Goal: Task Accomplishment & Management: Manage account settings

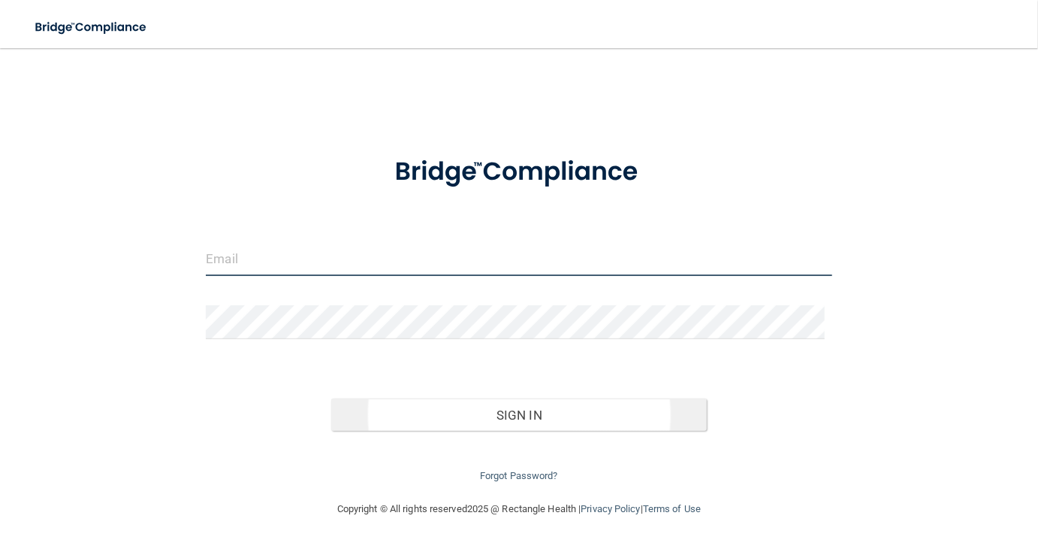
type input "[EMAIL_ADDRESS][DOMAIN_NAME]"
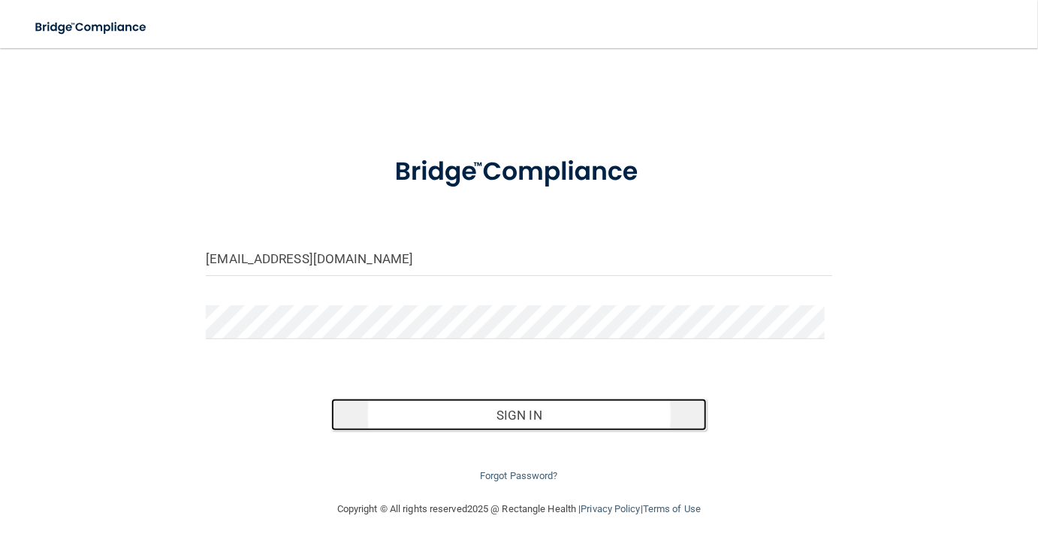
click at [530, 412] on button "Sign In" at bounding box center [519, 414] width 376 height 33
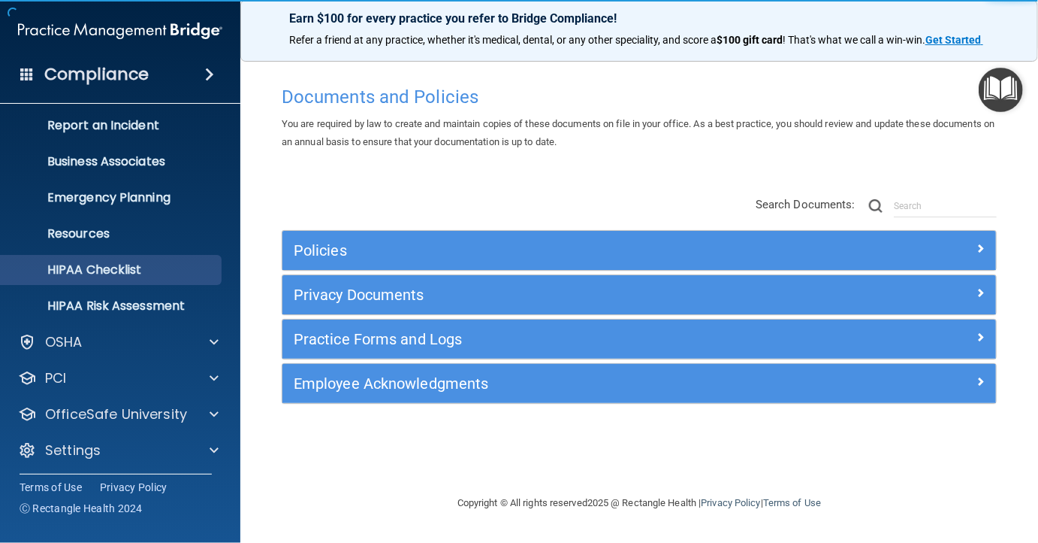
scroll to position [80, 0]
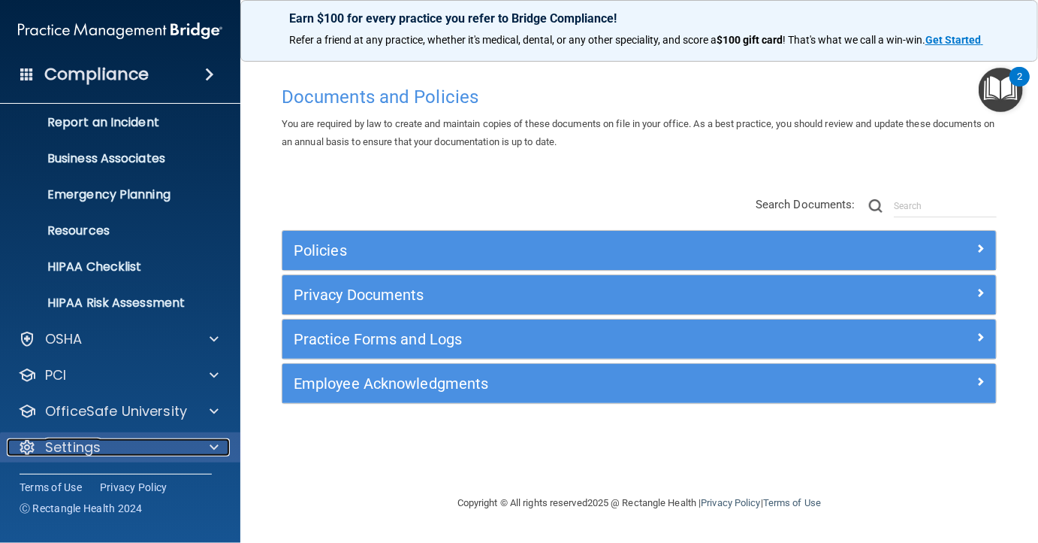
click at [109, 443] on div "Settings" at bounding box center [100, 447] width 186 height 18
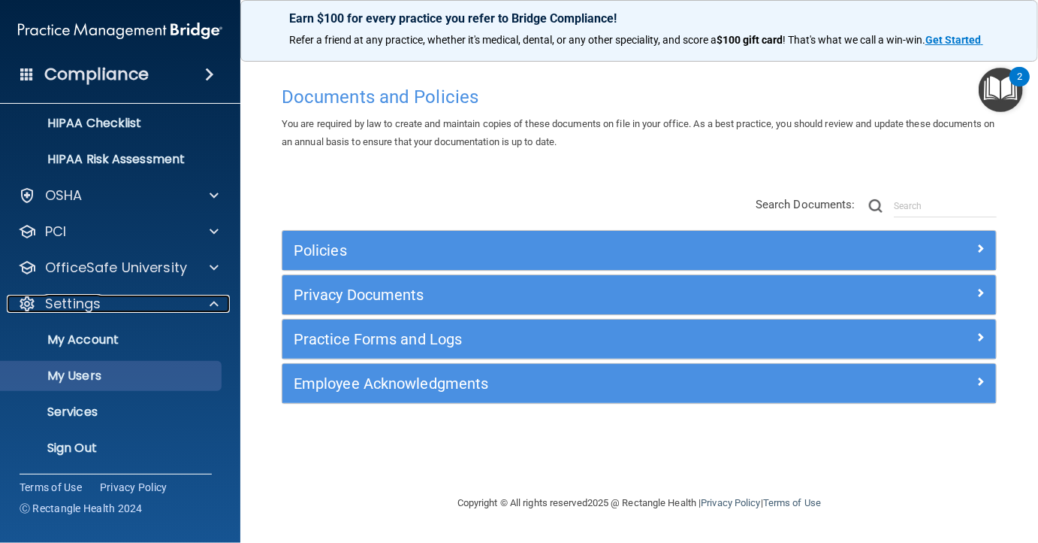
scroll to position [225, 0]
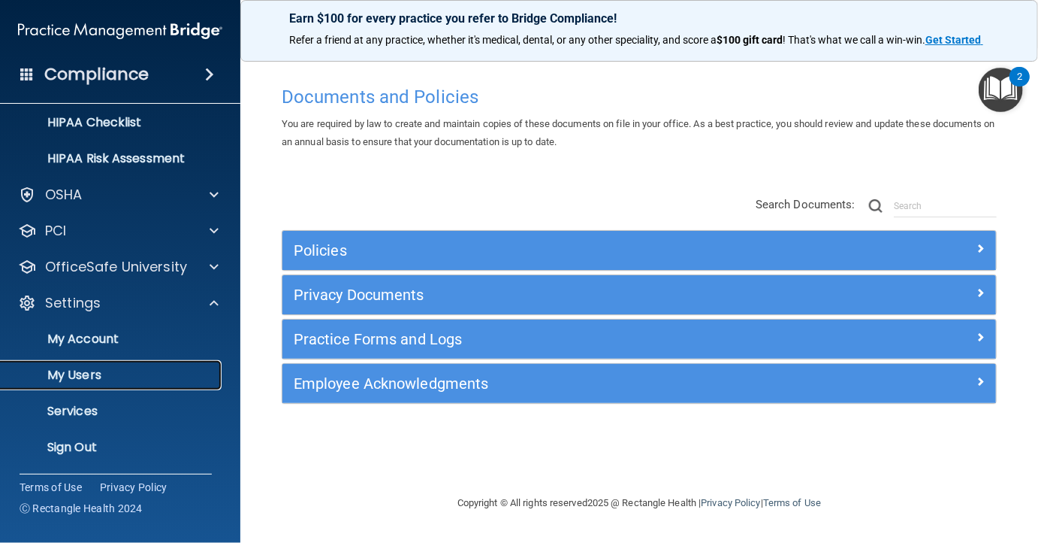
click at [84, 376] on p "My Users" at bounding box center [112, 374] width 205 height 15
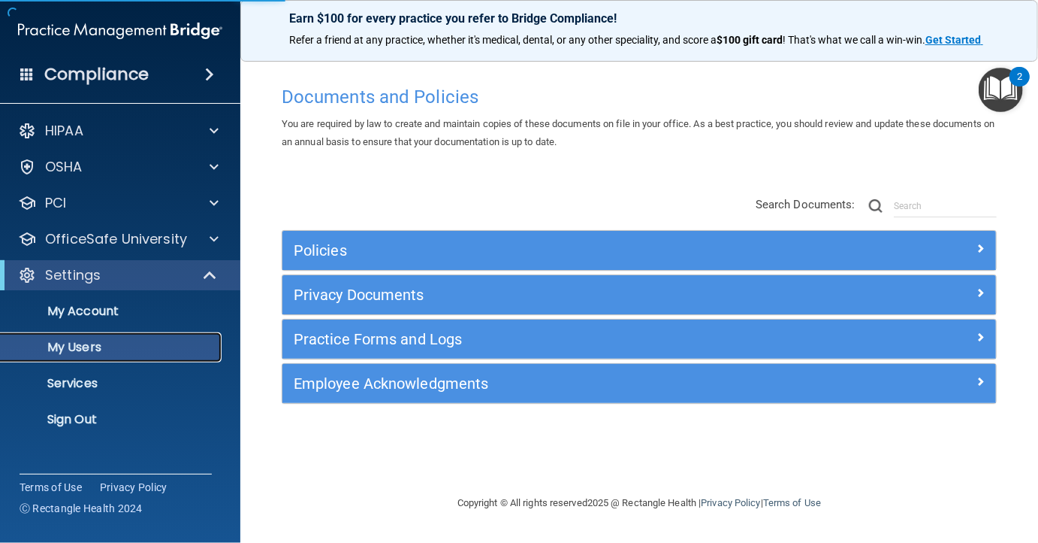
select select "20"
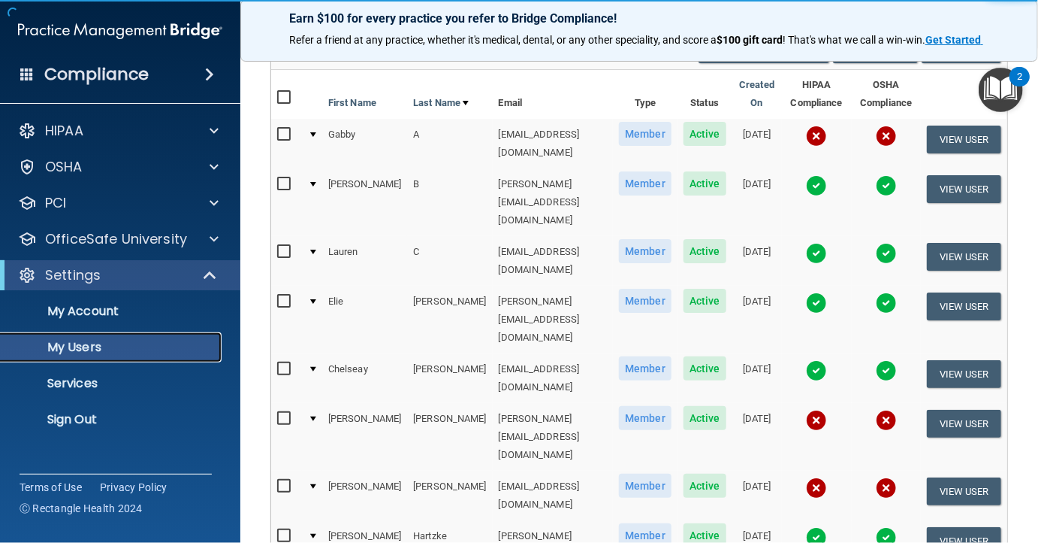
scroll to position [150, 0]
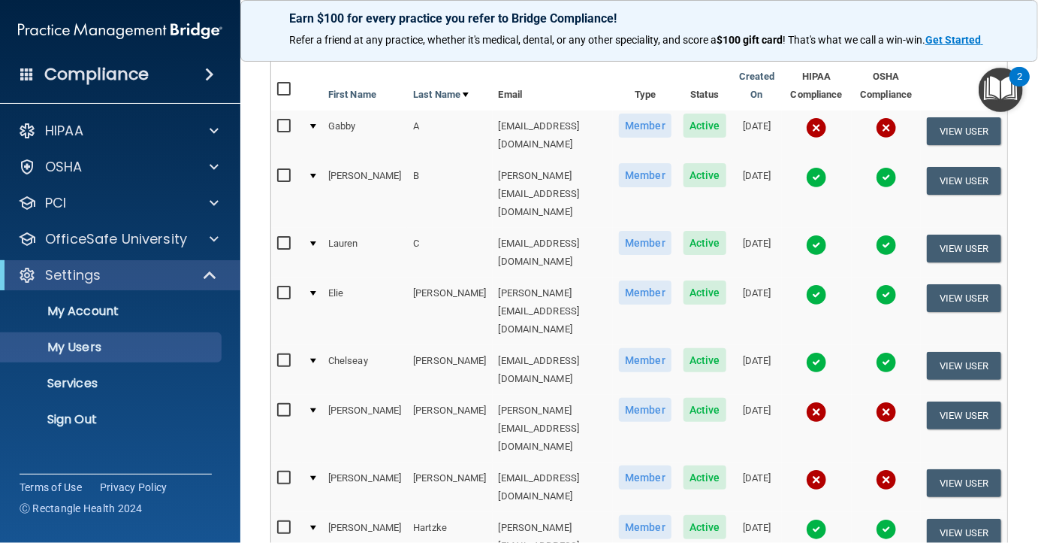
click at [287, 404] on input "checkbox" at bounding box center [285, 410] width 17 height 12
checkbox input "true"
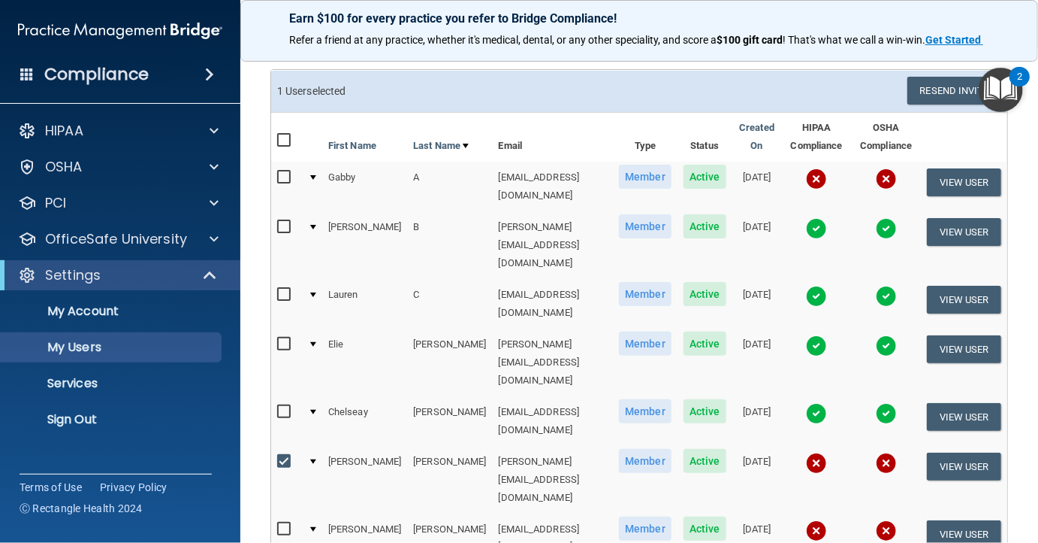
scroll to position [0, 0]
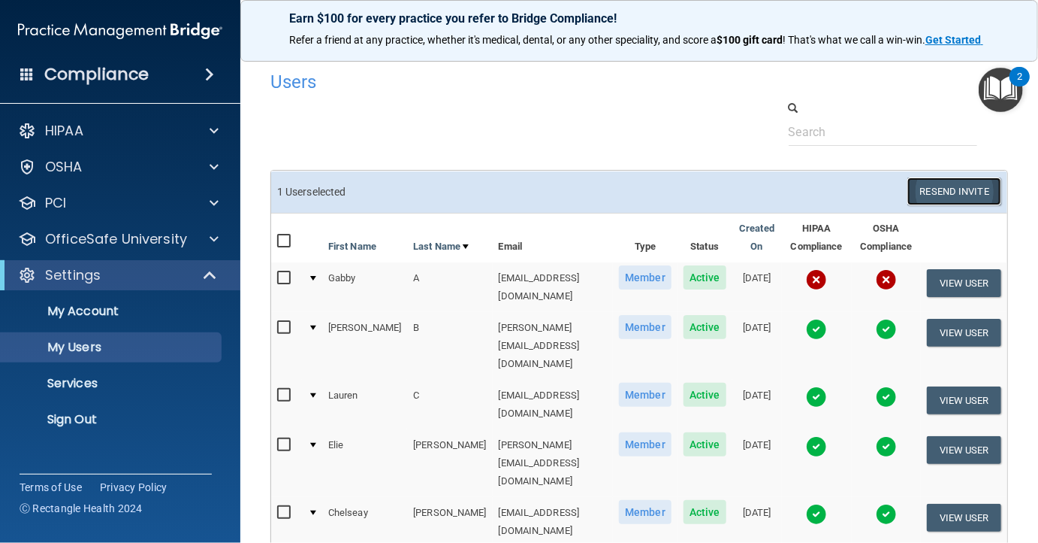
click at [965, 190] on button "Resend Invite" at bounding box center [955, 191] width 94 height 28
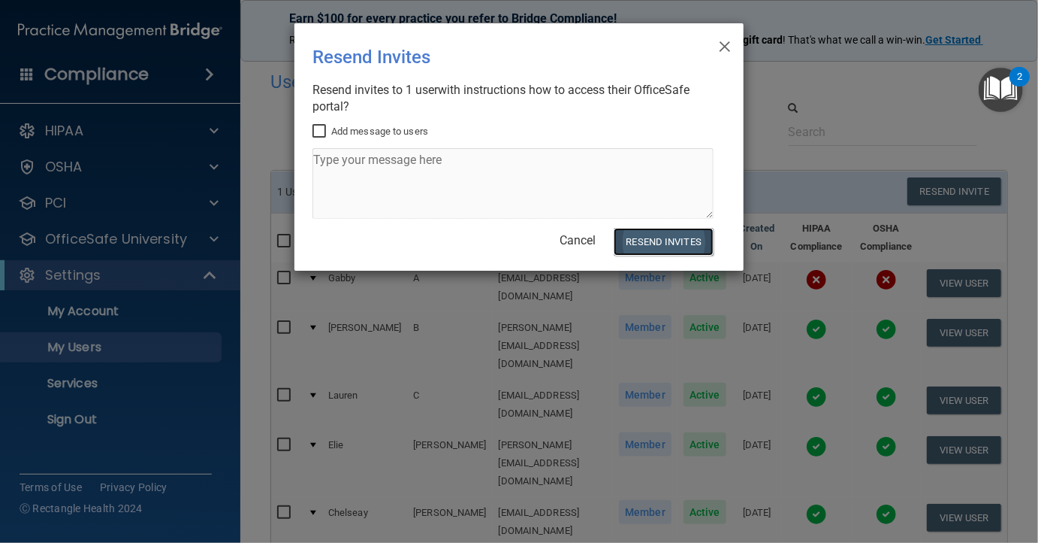
click at [668, 241] on button "Resend Invites" at bounding box center [664, 242] width 100 height 28
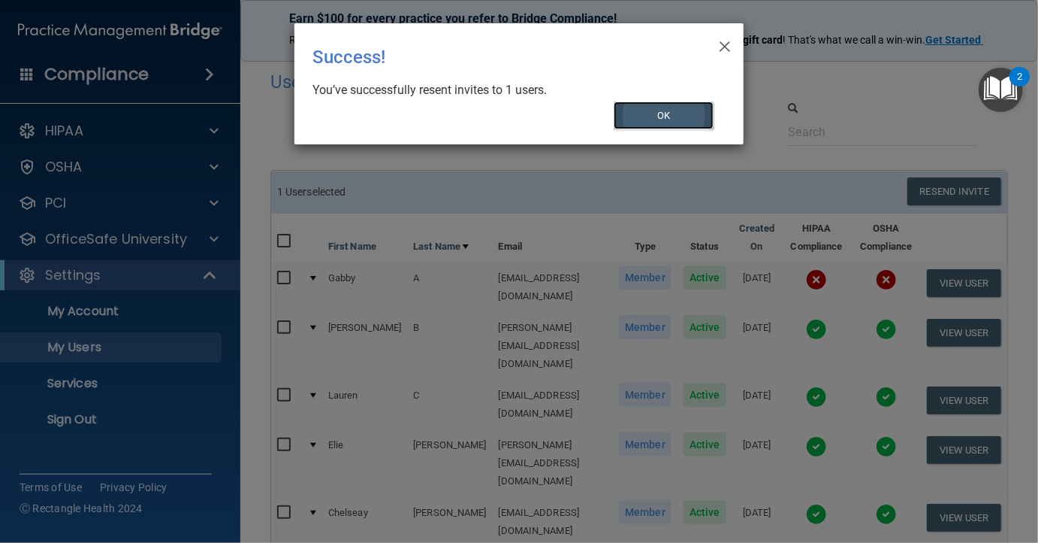
click at [653, 122] on button "OK" at bounding box center [664, 115] width 101 height 28
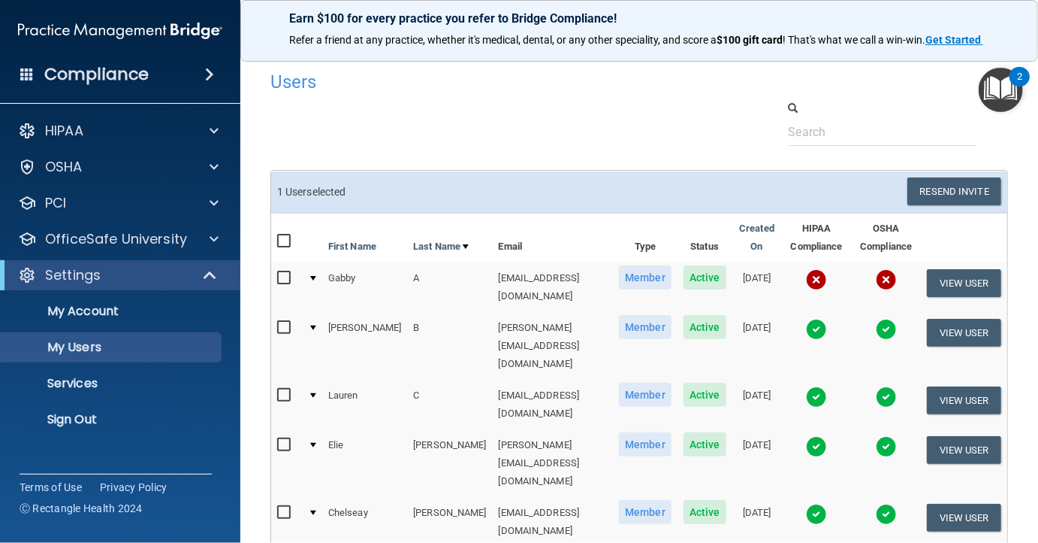
click at [120, 72] on h4 "Compliance" at bounding box center [96, 74] width 104 height 21
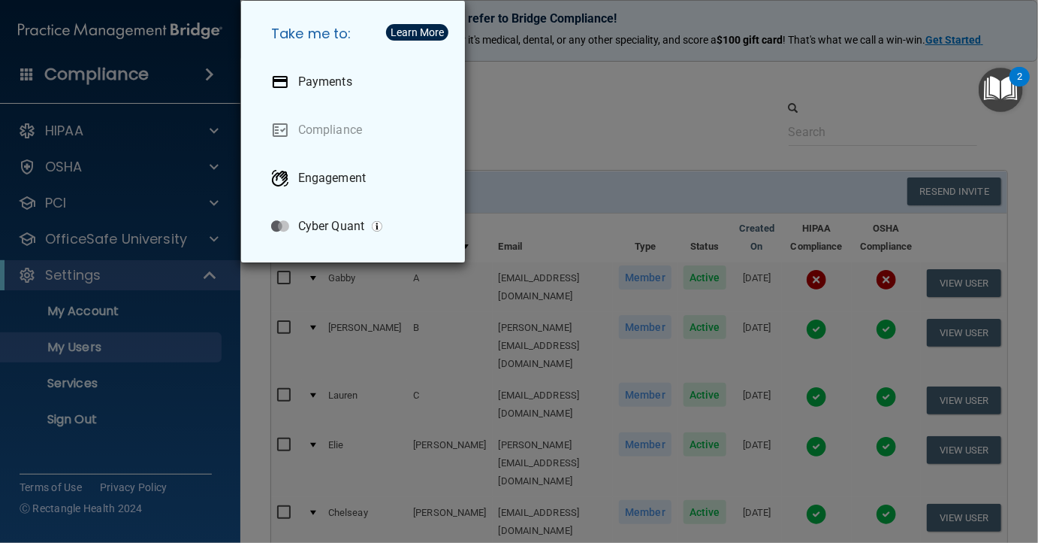
click at [216, 77] on div "Take me to: Payments Compliance Engagement Cyber Quant" at bounding box center [519, 271] width 1038 height 543
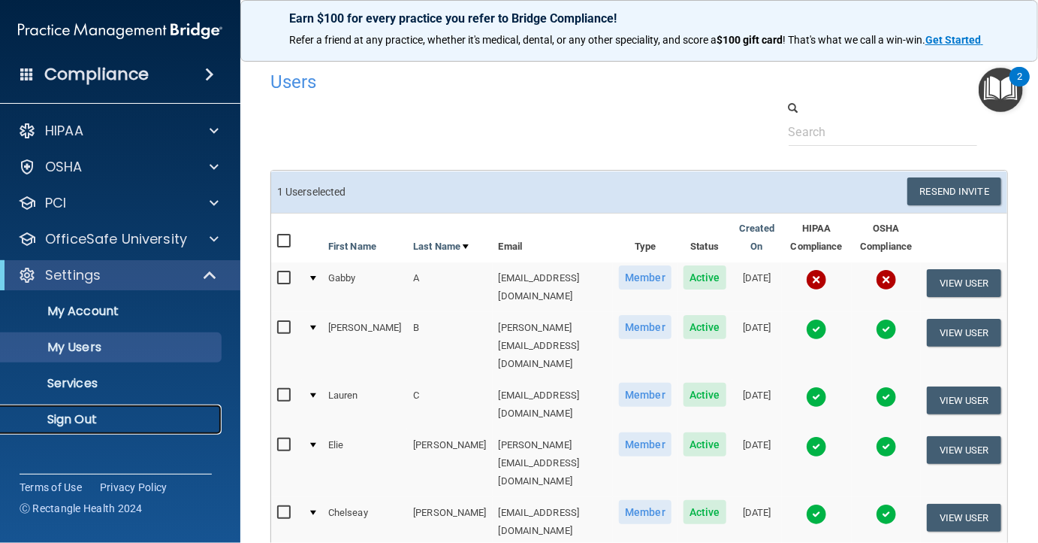
click at [83, 413] on p "Sign Out" at bounding box center [112, 419] width 205 height 15
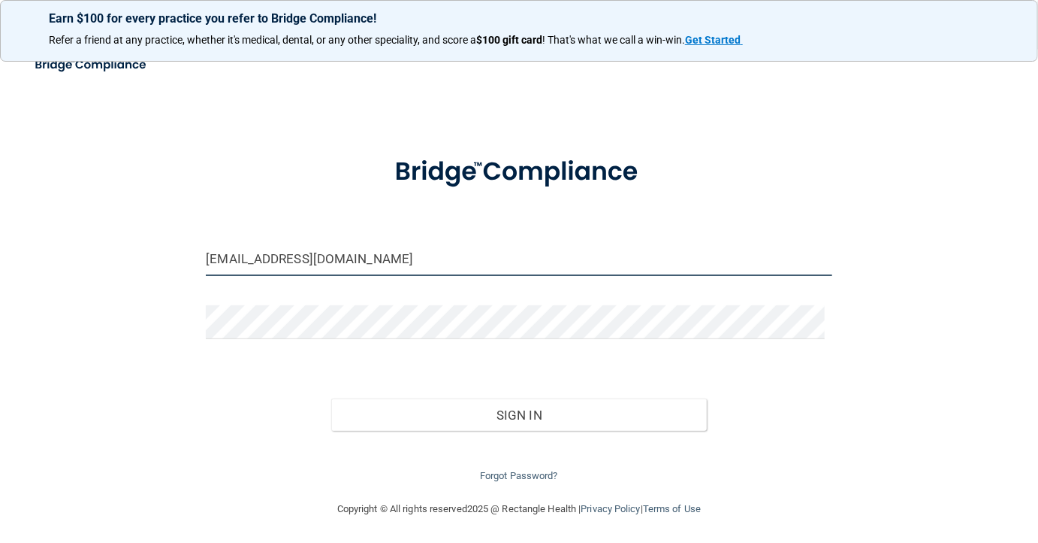
click at [424, 262] on input "[EMAIL_ADDRESS][DOMAIN_NAME]" at bounding box center [519, 259] width 626 height 34
type input "[PERSON_NAME][EMAIL_ADDRESS][DOMAIN_NAME]"
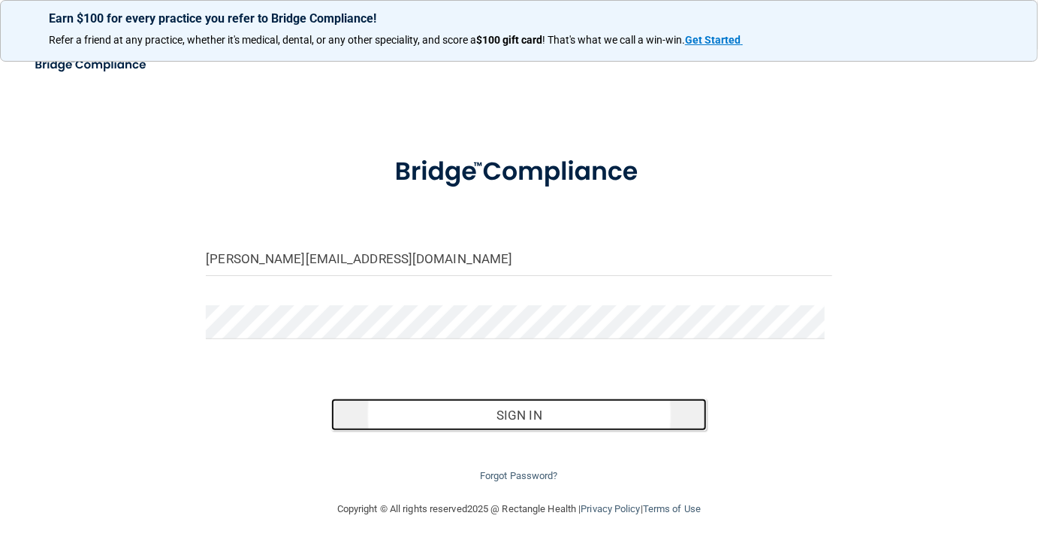
click at [526, 413] on button "Sign In" at bounding box center [519, 414] width 376 height 33
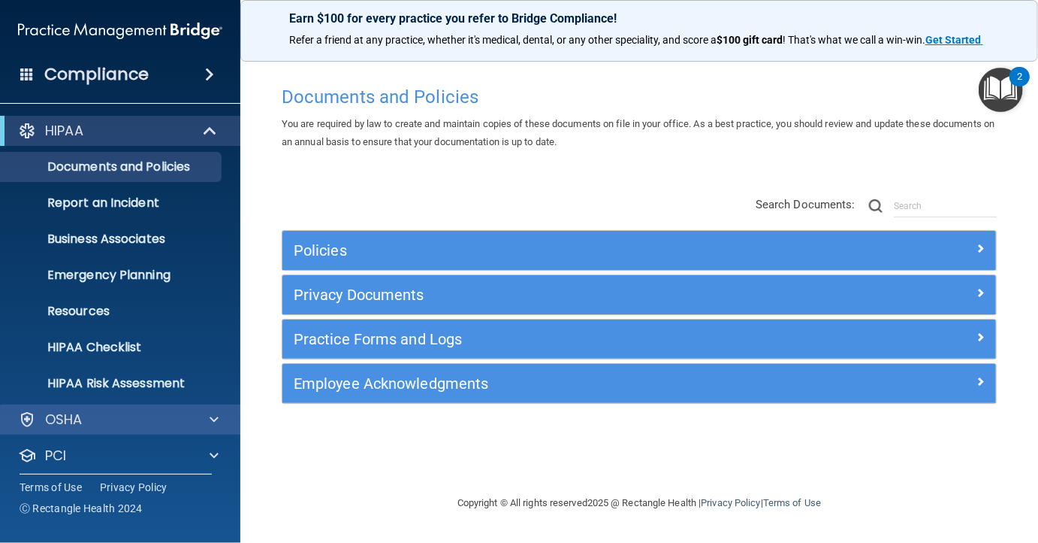
scroll to position [80, 0]
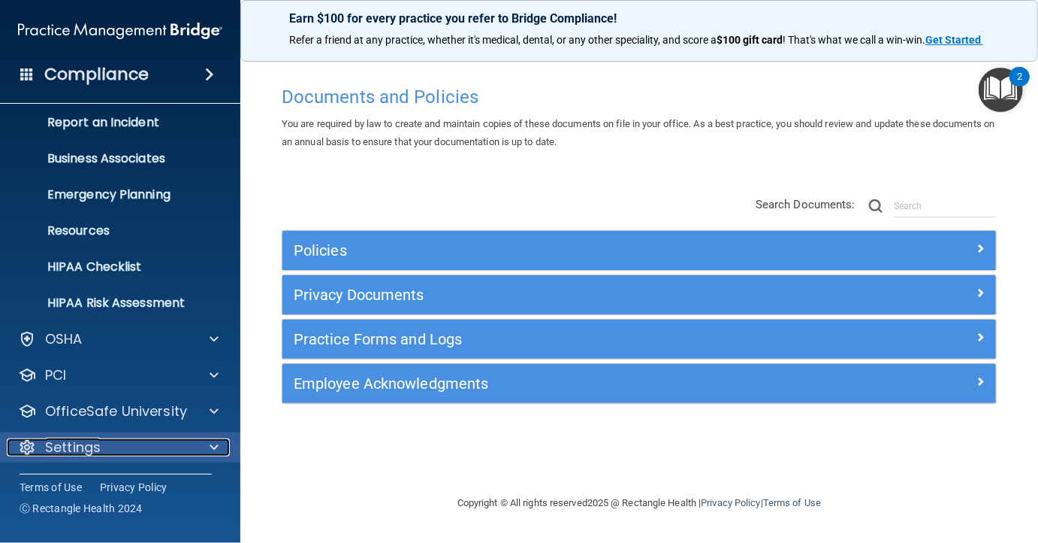
click at [124, 441] on div "Settings" at bounding box center [100, 447] width 186 height 18
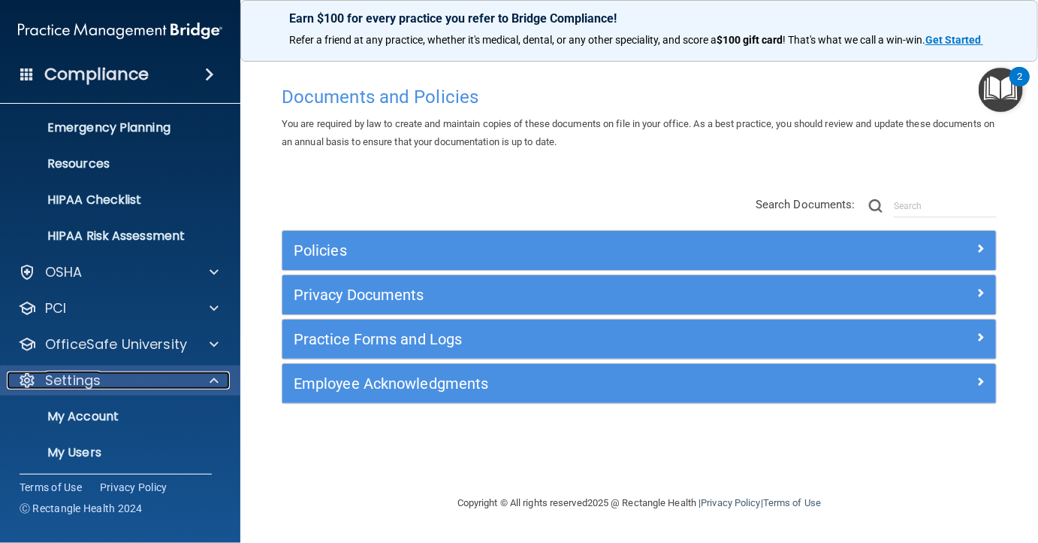
scroll to position [225, 0]
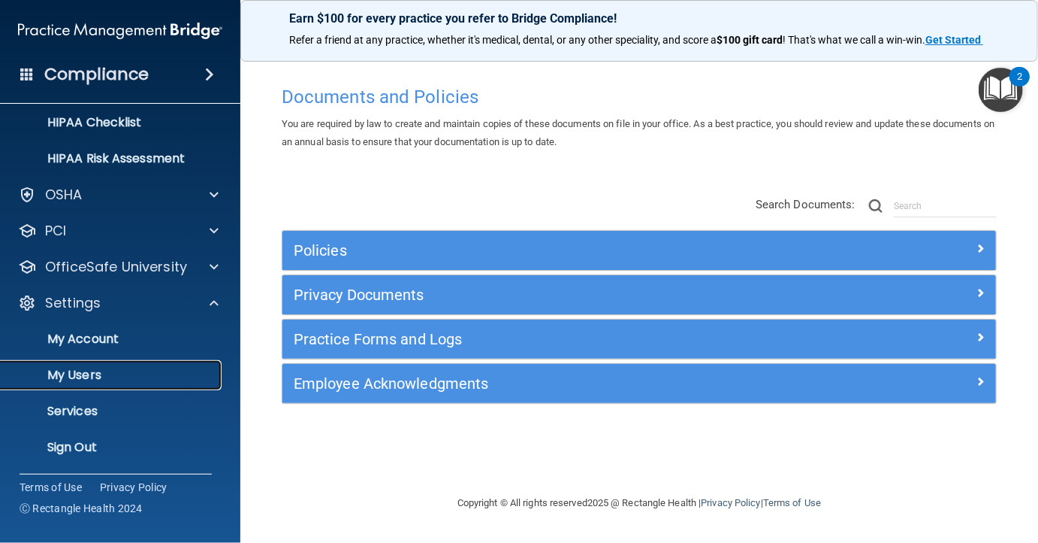
click at [132, 367] on p "My Users" at bounding box center [112, 374] width 205 height 15
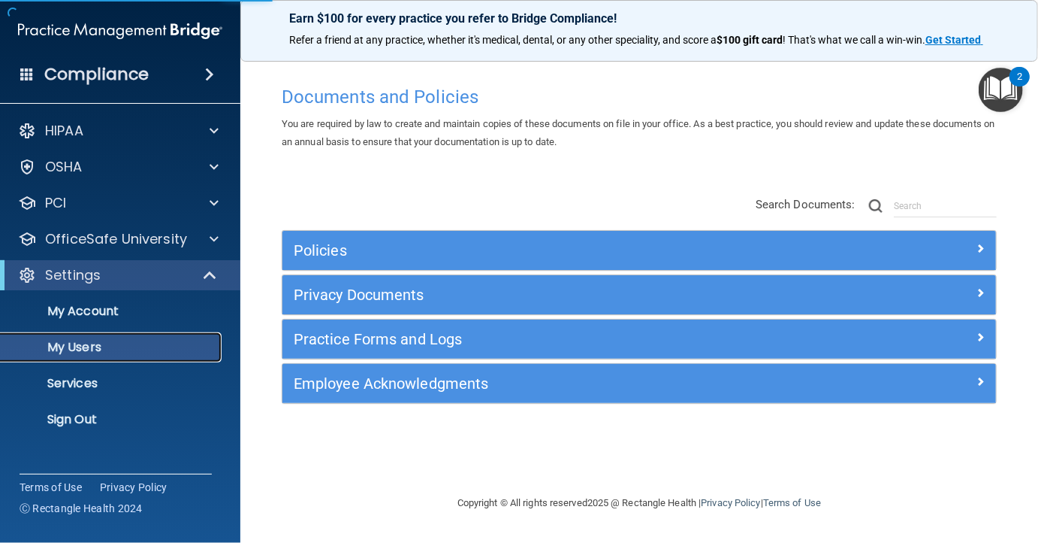
select select "20"
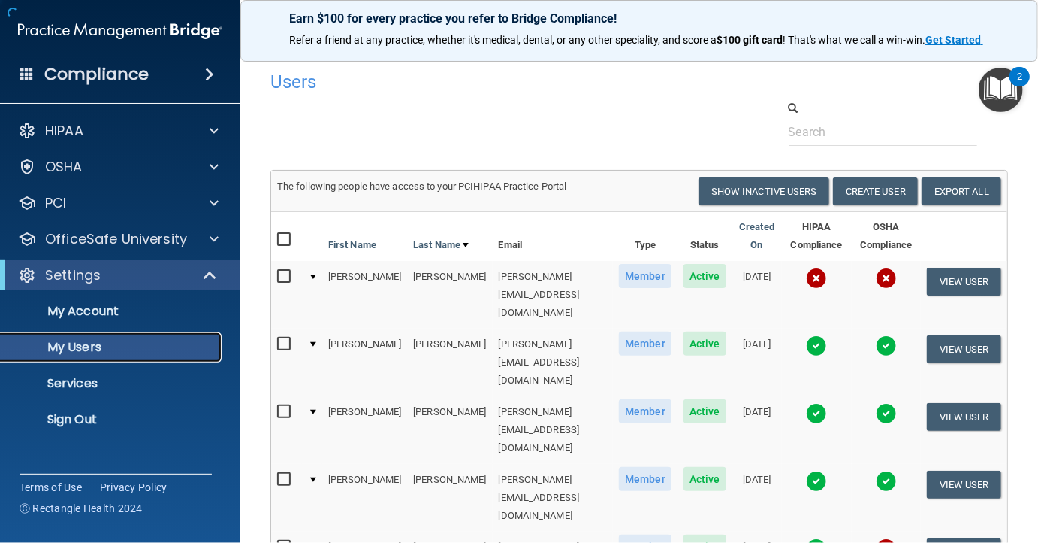
click at [104, 348] on p "My Users" at bounding box center [112, 347] width 205 height 15
click at [280, 271] on input "checkbox" at bounding box center [285, 277] width 17 height 12
checkbox input "true"
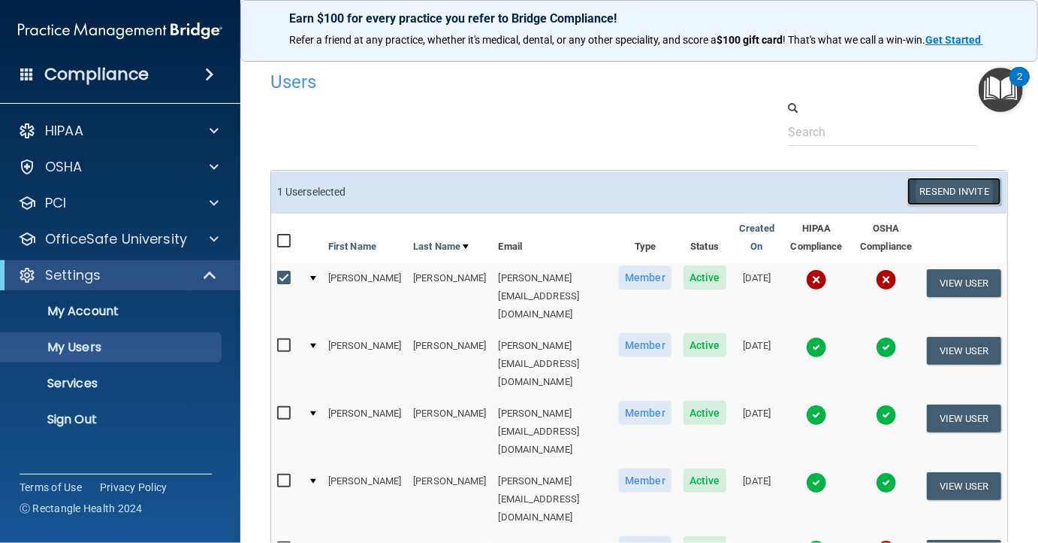
click at [956, 187] on button "Resend Invite" at bounding box center [955, 191] width 94 height 28
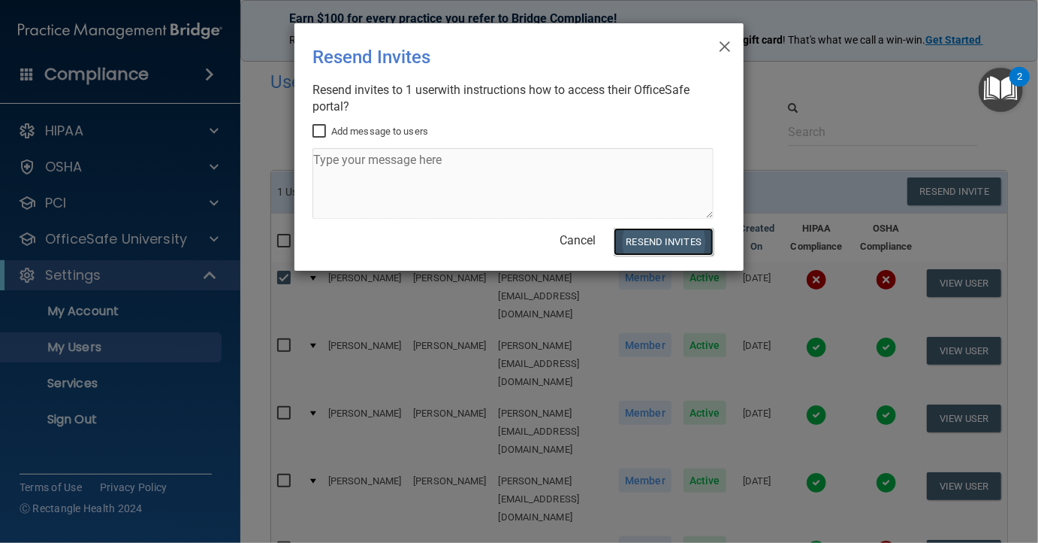
click at [688, 240] on button "Resend Invites" at bounding box center [664, 242] width 100 height 28
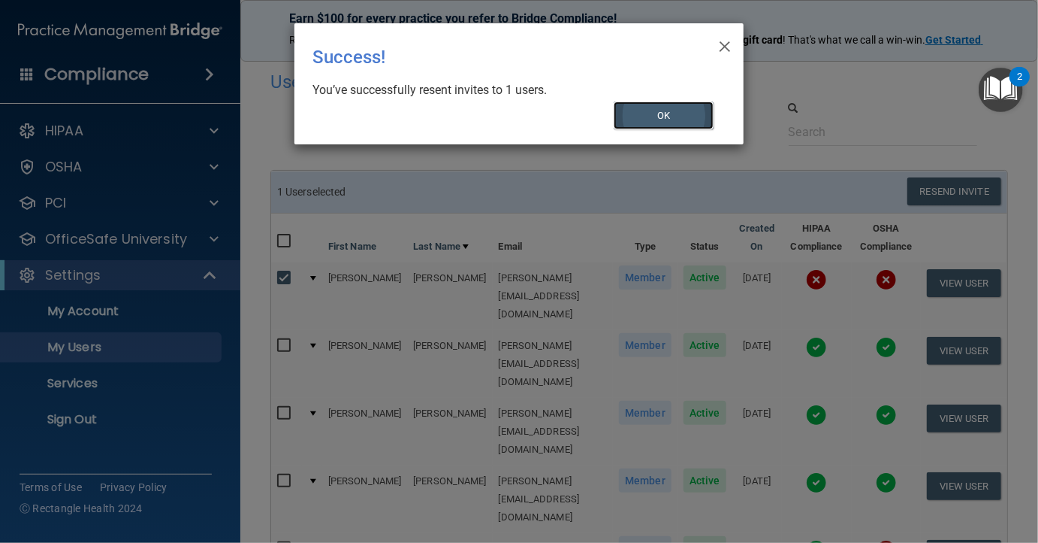
click at [691, 115] on button "OK" at bounding box center [664, 115] width 101 height 28
